Goal: Navigation & Orientation: Understand site structure

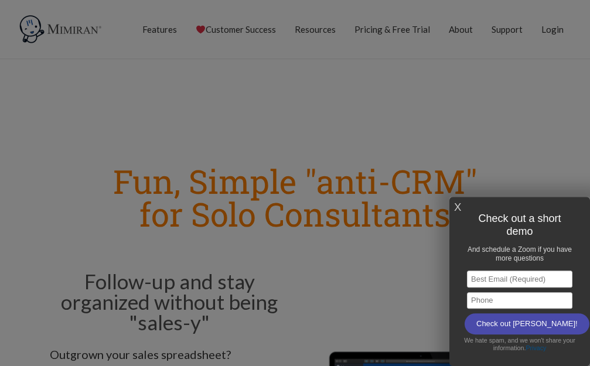
click at [450, 202] on div "X Check out a short demo And schedule a Zoom if you have more questions Email A…" at bounding box center [520, 281] width 141 height 169
click at [456, 206] on link "X" at bounding box center [457, 207] width 7 height 19
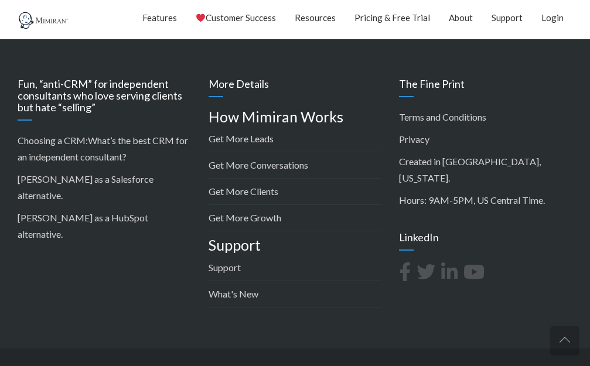
scroll to position [2134, 0]
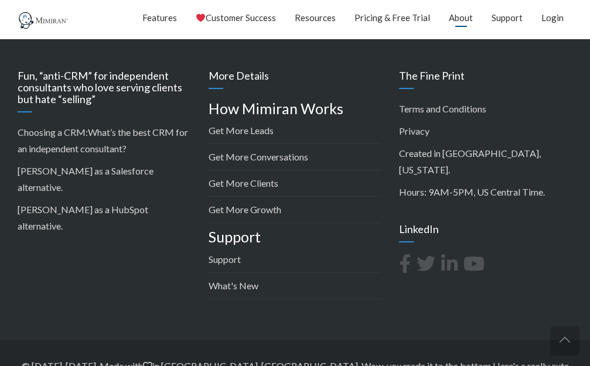
click at [452, 16] on link "About" at bounding box center [461, 17] width 24 height 29
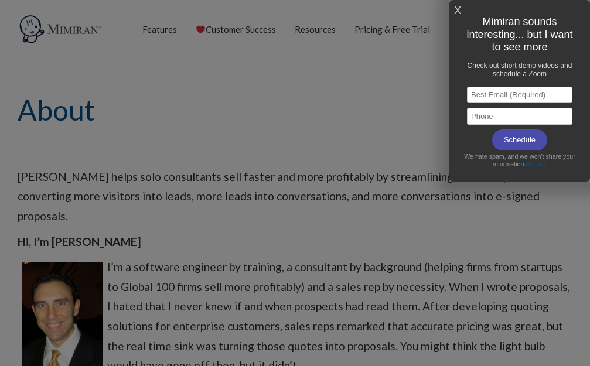
click at [461, 7] on link "X" at bounding box center [457, 10] width 7 height 19
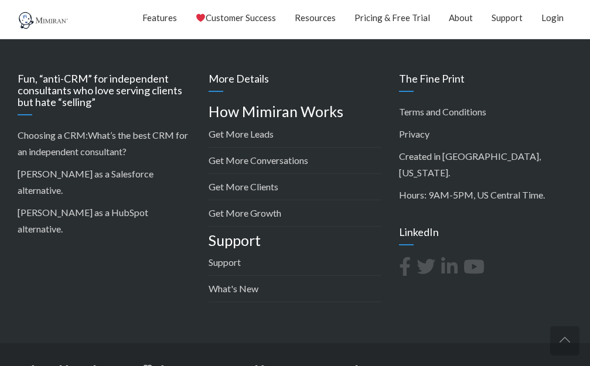
scroll to position [1411, 0]
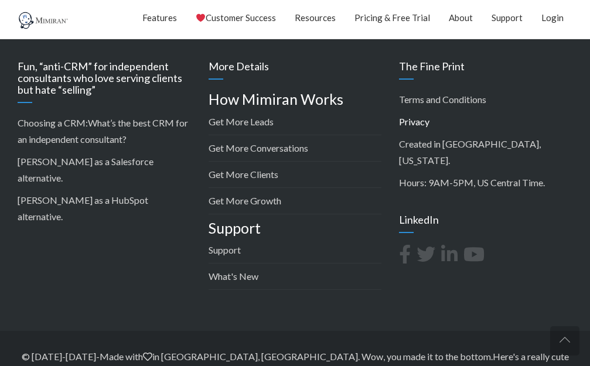
click at [417, 122] on link "Privacy" at bounding box center [414, 121] width 30 height 11
